Goal: Check status: Check status

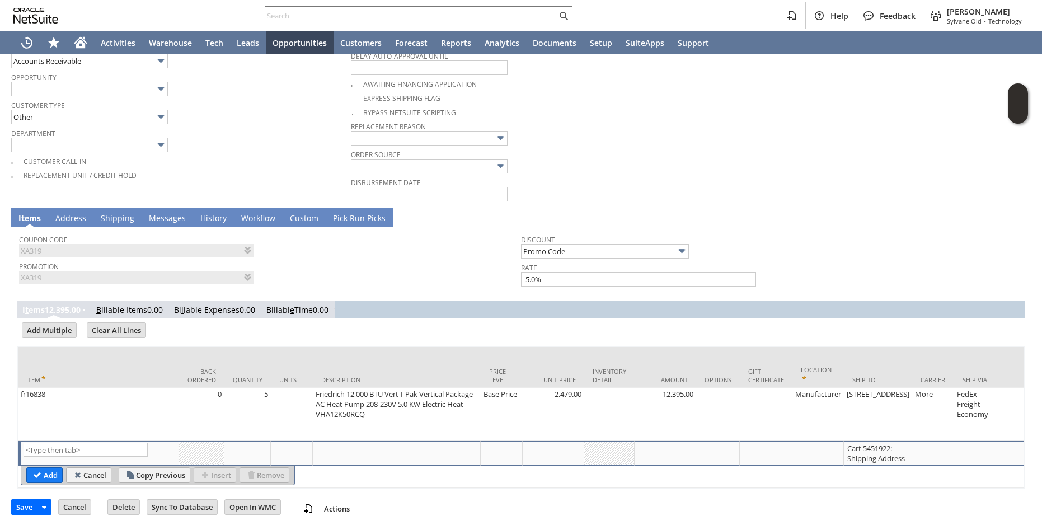
scroll to position [476, 0]
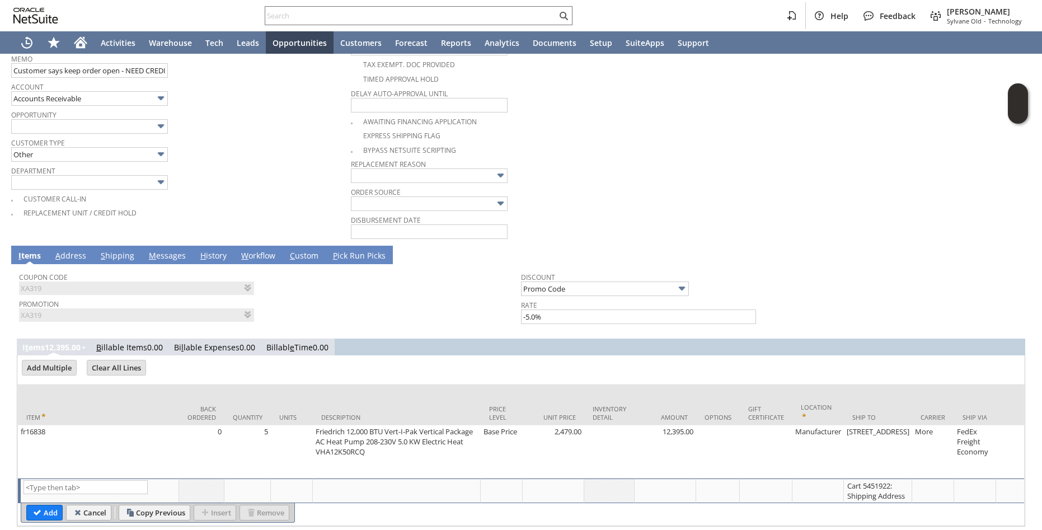
drag, startPoint x: 330, startPoint y: 257, endPoint x: 324, endPoint y: 235, distance: 23.4
click at [324, 235] on div "Invoice List Search Customize Customize Form New Body Field New Column Field Ne…" at bounding box center [521, 73] width 1042 height 990
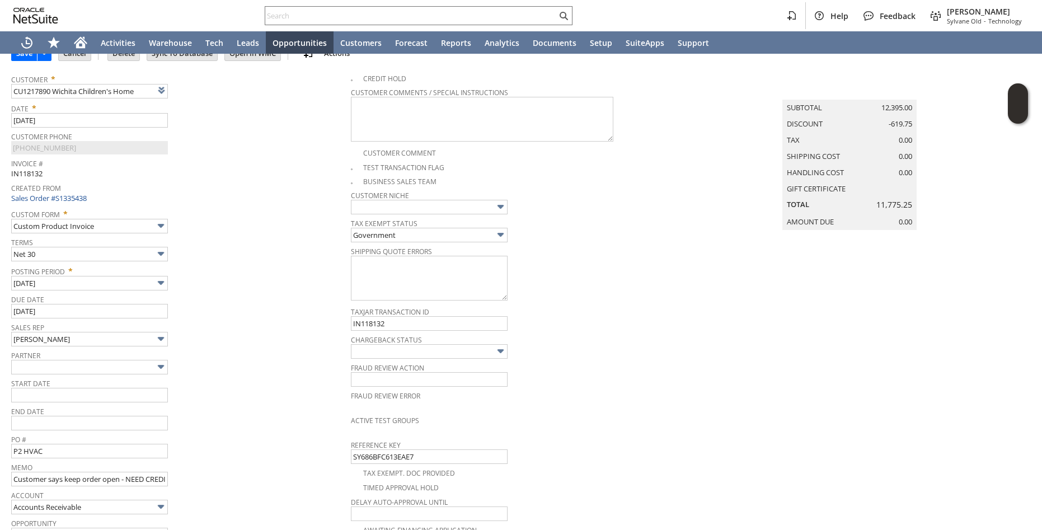
scroll to position [0, 0]
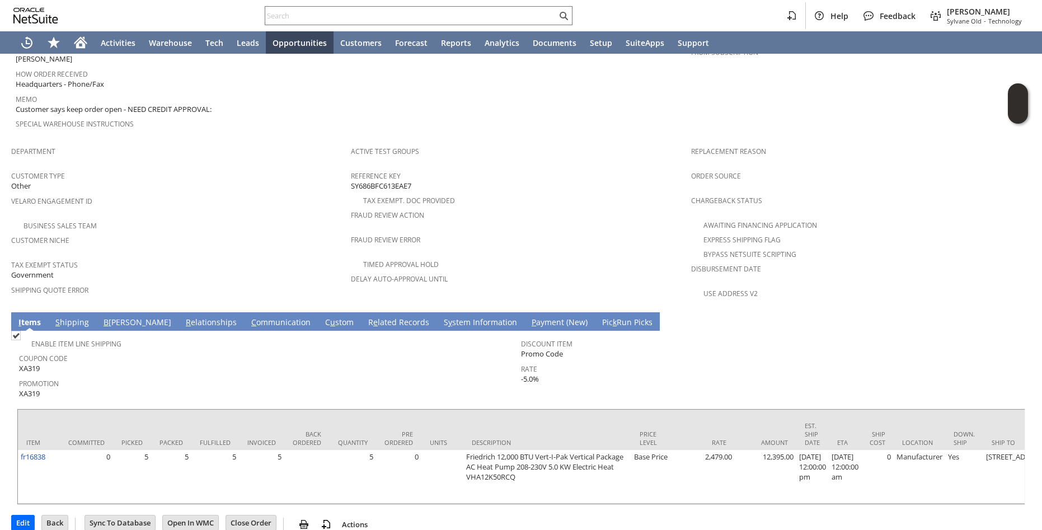
scroll to position [598, 0]
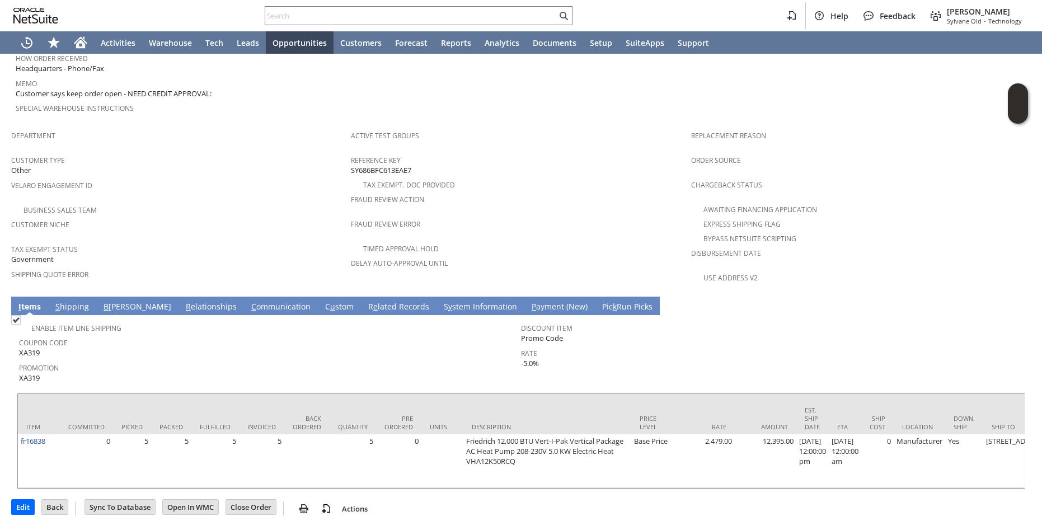
click at [366, 301] on link "R e lated Records" at bounding box center [399, 307] width 67 height 12
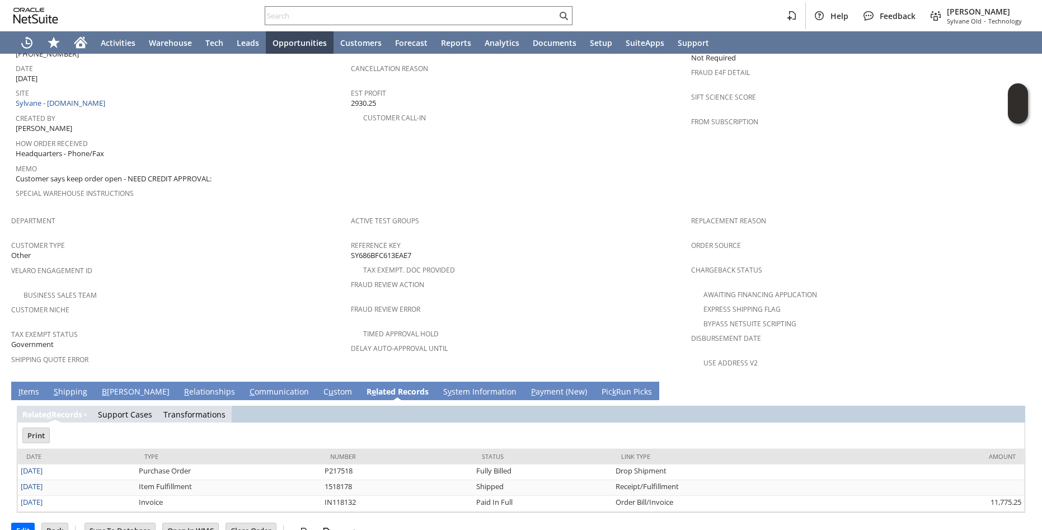
scroll to position [0, 0]
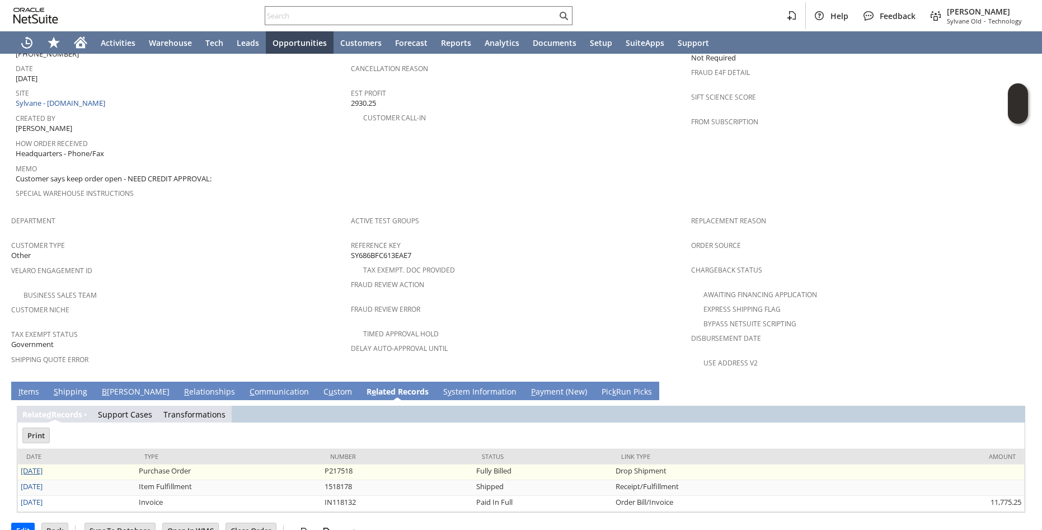
click at [31, 466] on link "7/7/2025" at bounding box center [32, 471] width 22 height 10
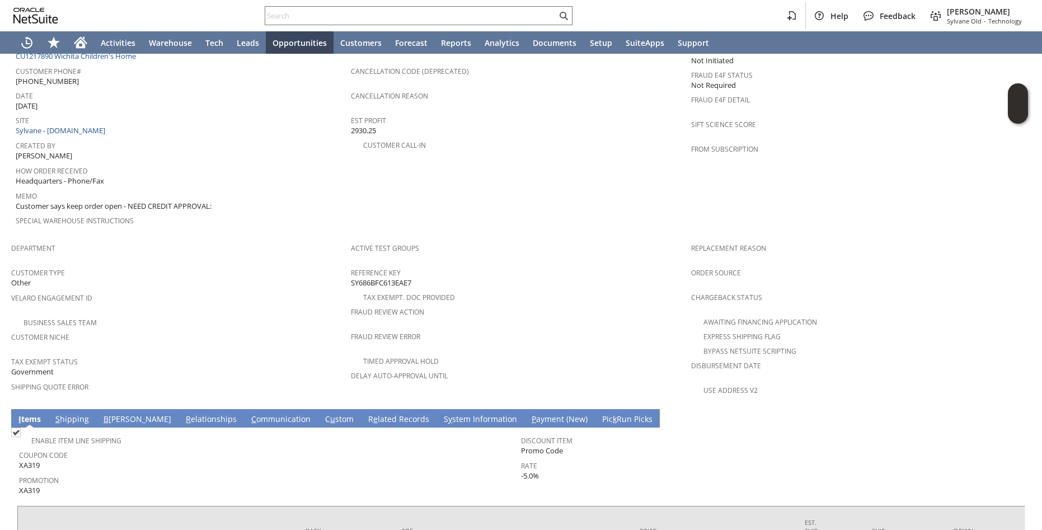
scroll to position [598, 0]
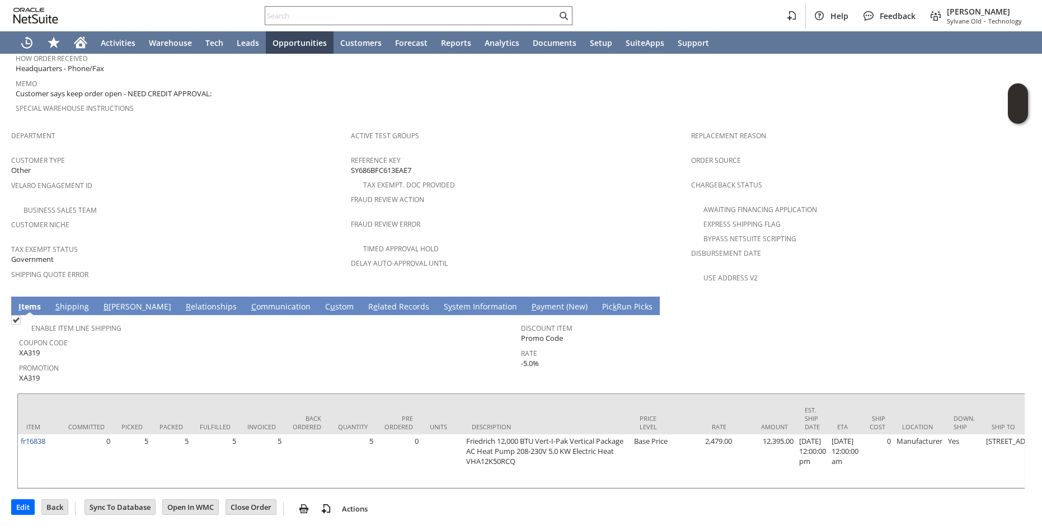
click at [366, 301] on link "R e lated Records" at bounding box center [399, 307] width 67 height 12
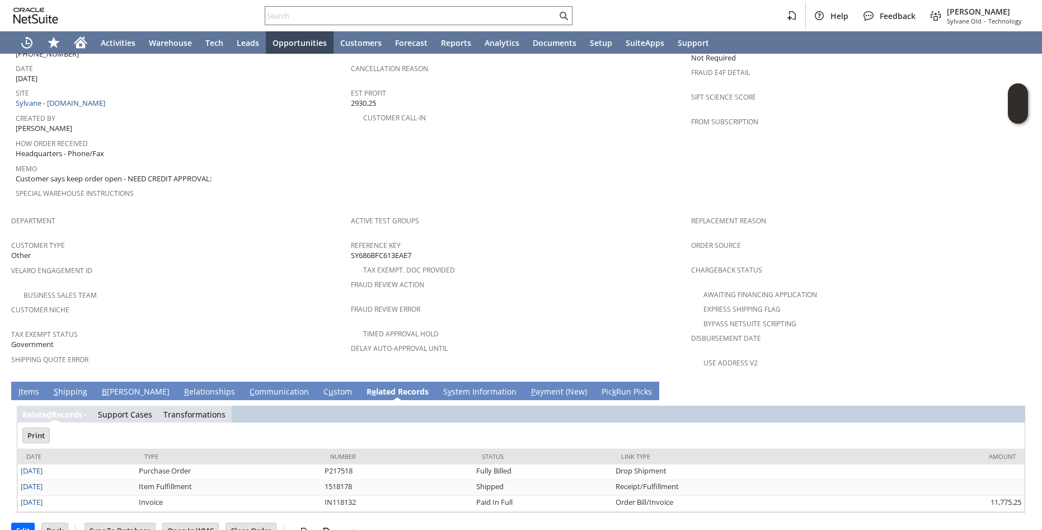
scroll to position [0, 0]
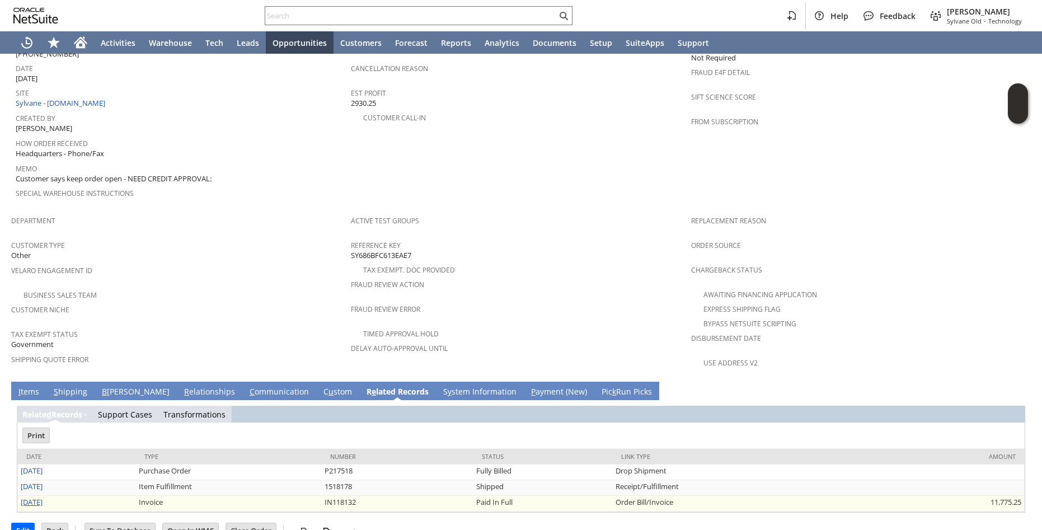
click at [43, 497] on link "8/26/2025" at bounding box center [32, 502] width 22 height 10
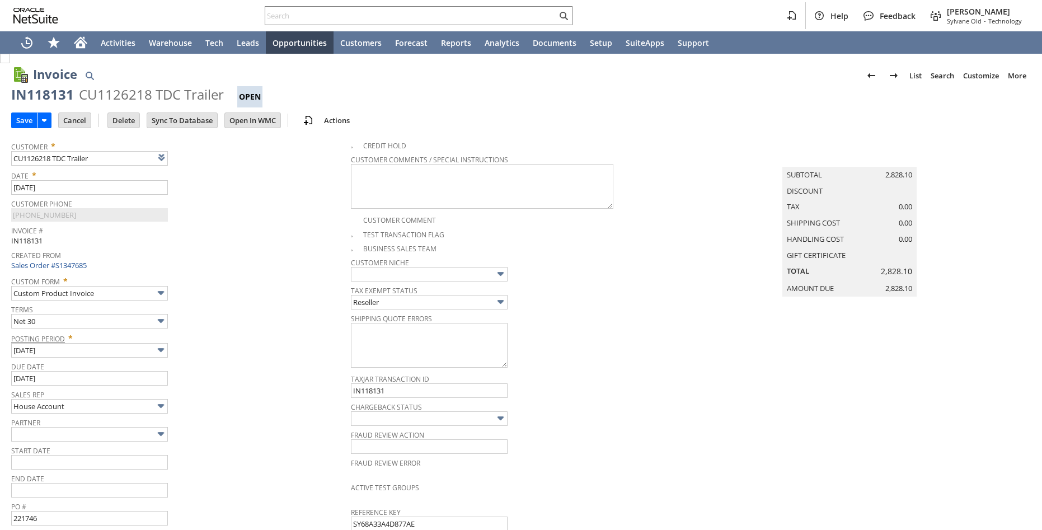
type input "Add"
type input "Copy Previous"
click at [905, 78] on link "List" at bounding box center [915, 76] width 21 height 18
type input "Add"
type input "Copy Previous"
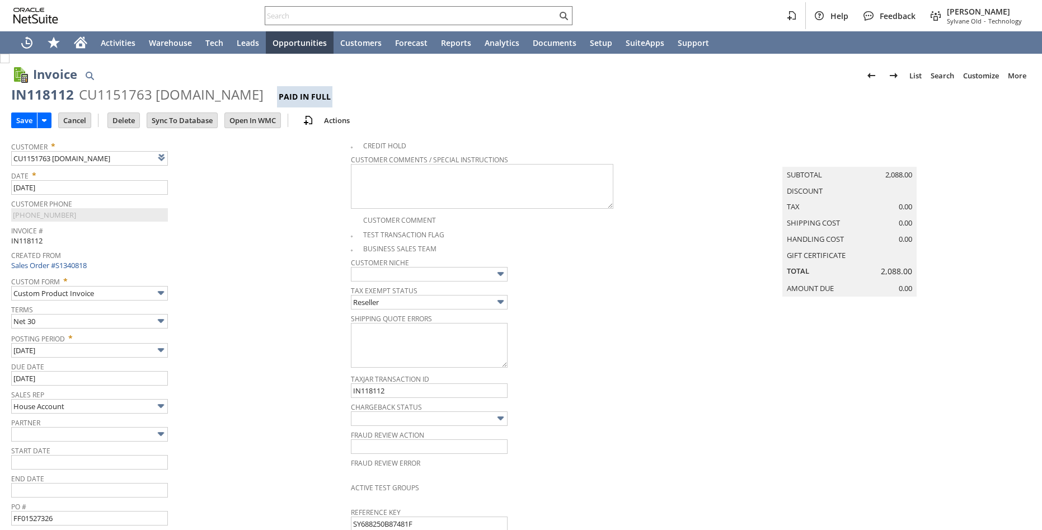
type input "Add"
type input "Copy Previous"
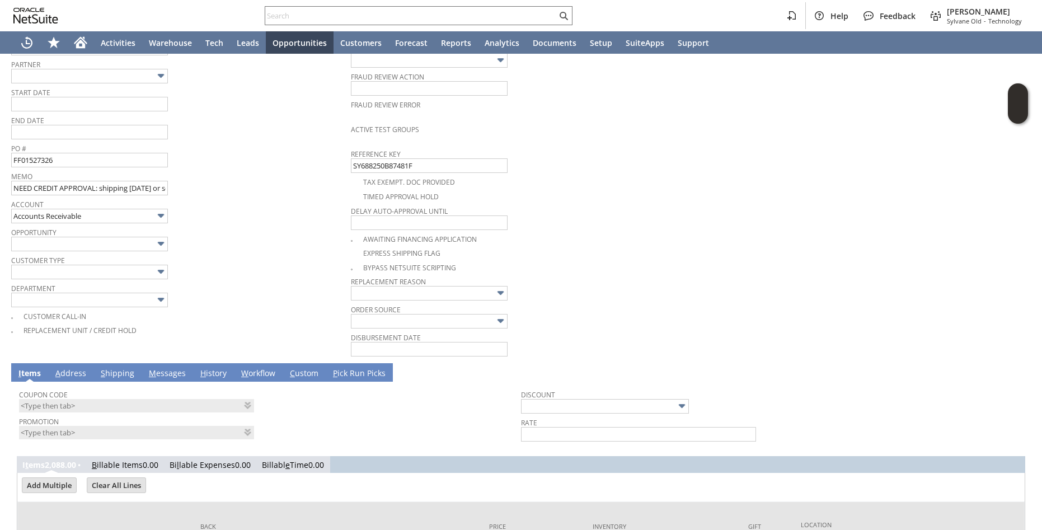
scroll to position [399, 0]
